Goal: Information Seeking & Learning: Learn about a topic

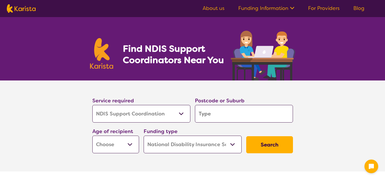
select select "NDIS Support Coordination"
select select "NDIS"
select select "NDIS Support Coordination"
select select "NDIS"
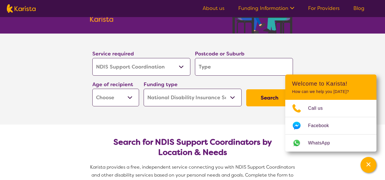
scroll to position [57, 0]
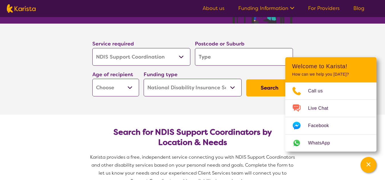
click at [220, 56] on input "search" at bounding box center [244, 57] width 98 height 18
click at [221, 64] on input "search" at bounding box center [244, 57] width 98 height 18
type input "h"
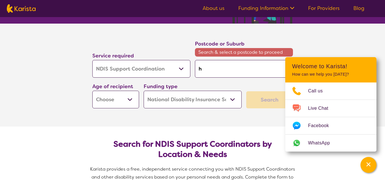
type input "ho"
type input "hor"
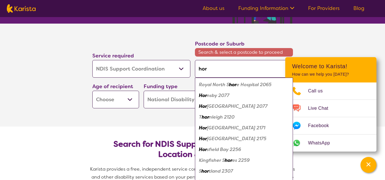
type input "horn"
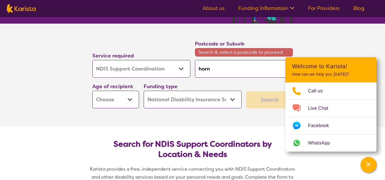
click at [227, 71] on input "horn" at bounding box center [244, 69] width 98 height 18
click at [215, 73] on input "horn" at bounding box center [244, 69] width 98 height 18
type input "horns"
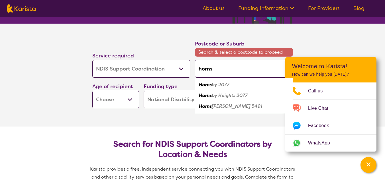
click at [220, 81] on div "Horns by 2077" at bounding box center [244, 84] width 92 height 11
type input "2077"
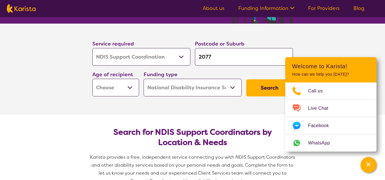
click at [121, 89] on select "Early Childhood - 0 to 9 Child - 10 to 11 Adolescent - 12 to 17 Adult - 18 to 6…" at bounding box center [115, 88] width 47 height 18
select select "AD"
click at [92, 79] on select "Early Childhood - 0 to 9 Child - 10 to 11 Adolescent - 12 to 17 Adult - 18 to 6…" at bounding box center [115, 88] width 47 height 18
select select "AD"
click at [188, 92] on select "Home Care Package (HCP) National Disability Insurance Scheme (NDIS) I don't know" at bounding box center [193, 88] width 98 height 18
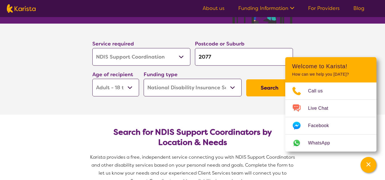
click at [188, 92] on select "Home Care Package (HCP) National Disability Insurance Scheme (NDIS) I don't know" at bounding box center [193, 88] width 98 height 18
click at [134, 60] on select "Allied Health Assistant Assessment ([MEDICAL_DATA] or [MEDICAL_DATA]) Behaviour…" at bounding box center [141, 57] width 98 height 18
click at [92, 48] on select "Allied Health Assistant Assessment ([MEDICAL_DATA] or [MEDICAL_DATA]) Behaviour…" at bounding box center [141, 57] width 98 height 18
click at [260, 91] on button "Search" at bounding box center [269, 87] width 47 height 17
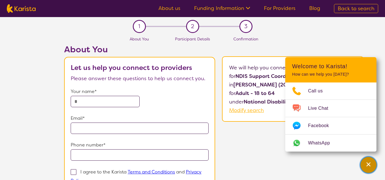
click at [369, 163] on icon "Channel Menu" at bounding box center [369, 165] width 6 height 6
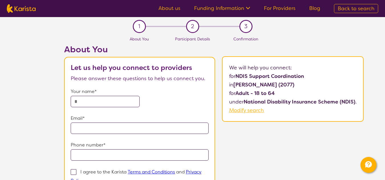
click at [172, 8] on link "About us" at bounding box center [169, 8] width 22 height 7
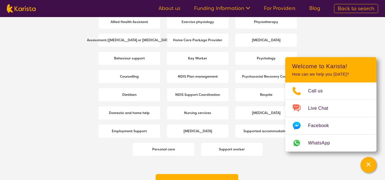
scroll to position [798, 0]
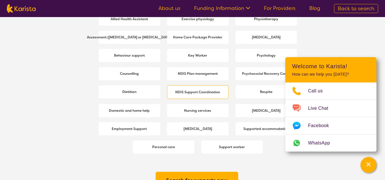
click at [208, 88] on span "NDIS Support Coordination" at bounding box center [198, 92] width 48 height 10
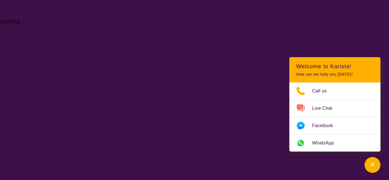
select select "NDIS Support Coordination"
select select "AD"
select select "NDIS"
select select "NDIS Support Coordination"
select select "AD"
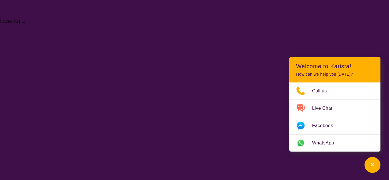
select select "NDIS"
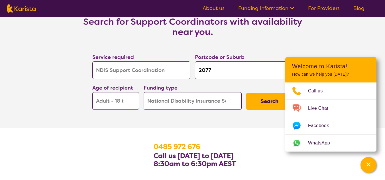
scroll to position [969, 0]
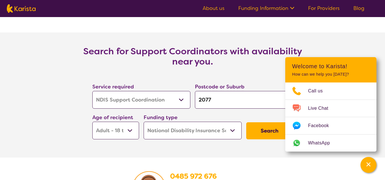
click at [266, 135] on button "Search" at bounding box center [269, 131] width 47 height 17
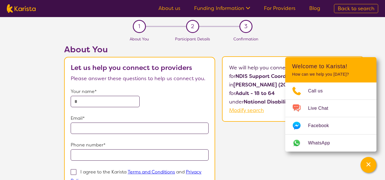
click at [275, 9] on link "For Providers" at bounding box center [280, 8] width 32 height 7
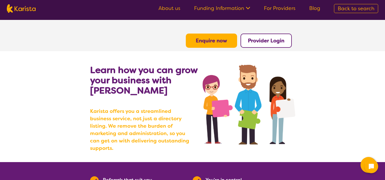
click at [210, 12] on ul "About us Funding Information NDIS - National Disability Insurance Scheme HCP - …" at bounding box center [240, 8] width 176 height 9
click at [222, 6] on link "Funding Information" at bounding box center [222, 8] width 56 height 7
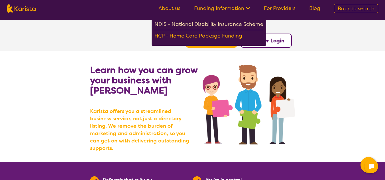
click at [212, 25] on div "NDIS - National Disability Insurance Scheme" at bounding box center [208, 25] width 109 height 10
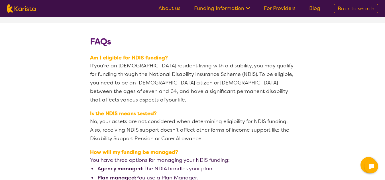
scroll to position [912, 0]
